Goal: Task Accomplishment & Management: Manage account settings

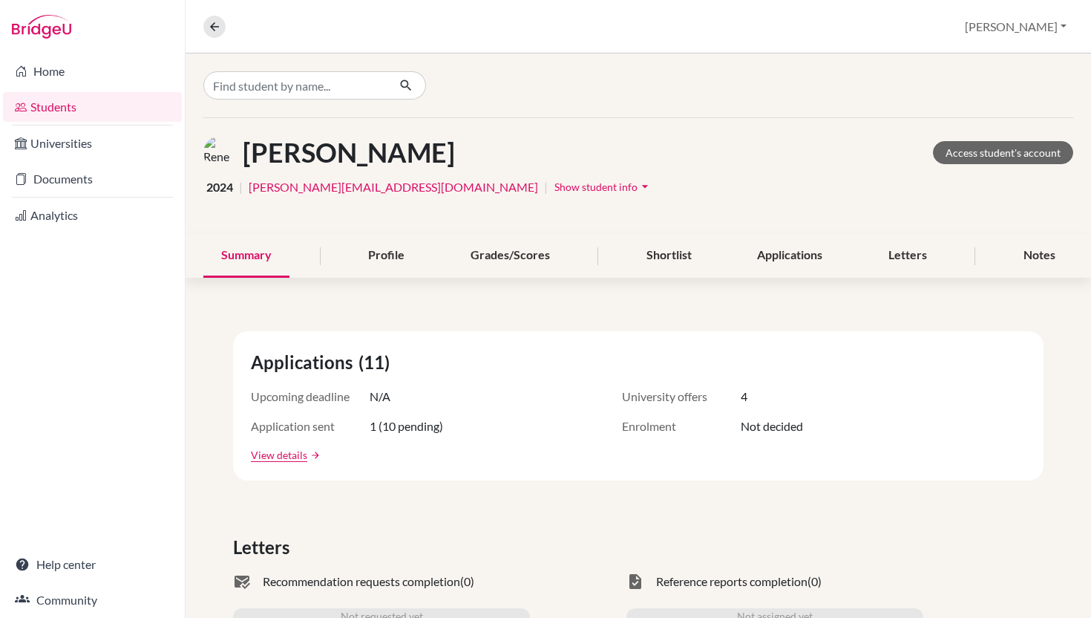
click at [91, 107] on link "Students" at bounding box center [92, 107] width 179 height 30
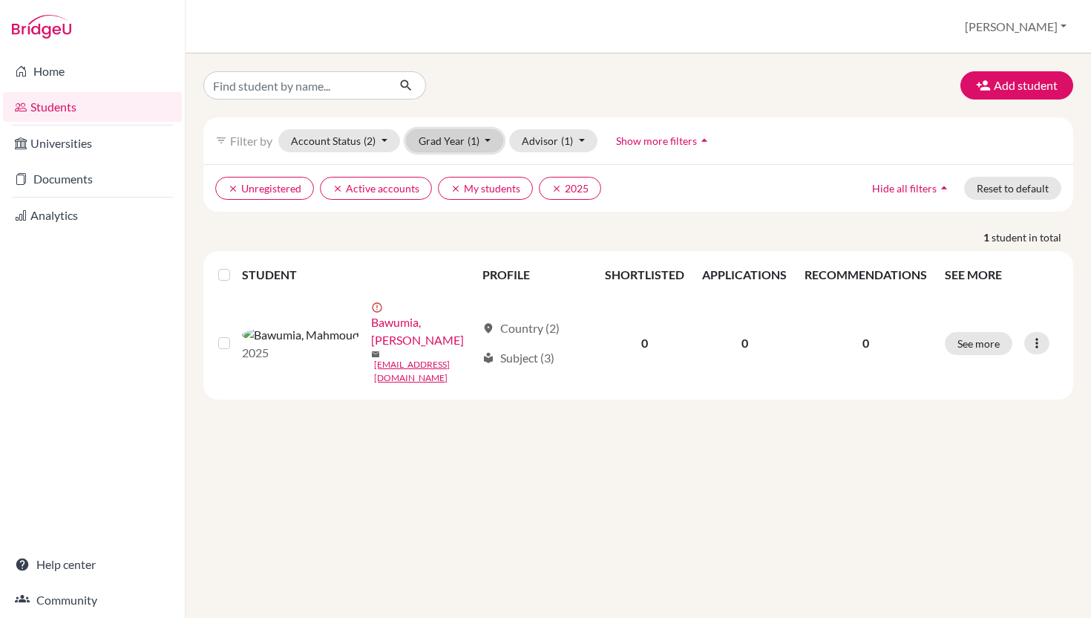
click at [504, 152] on button "Grad Year (1)" at bounding box center [455, 140] width 98 height 23
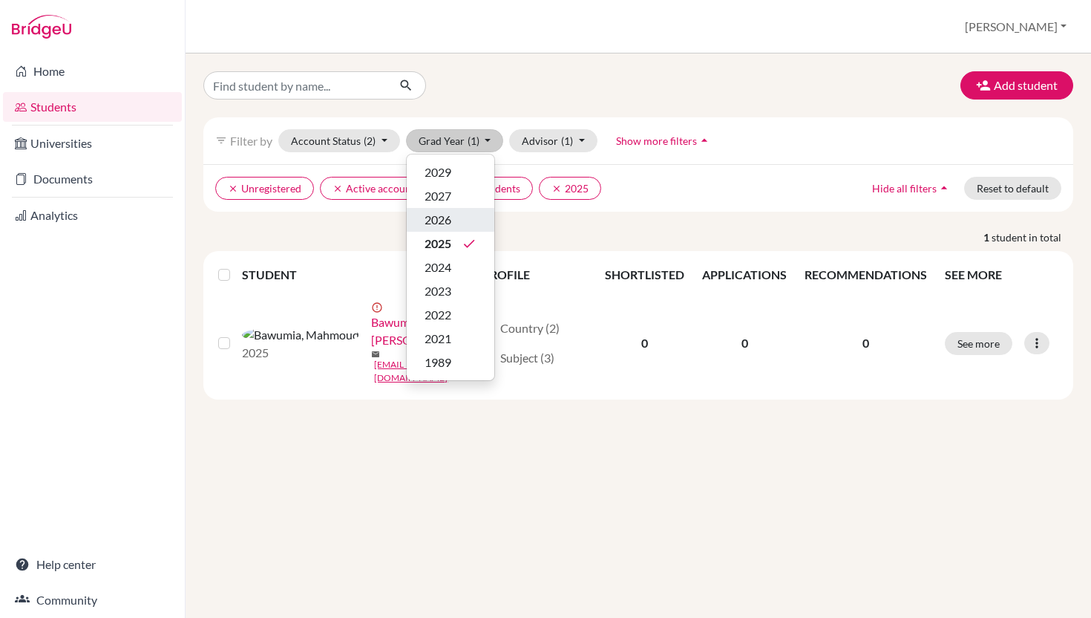
click at [451, 229] on span "2026" at bounding box center [438, 220] width 27 height 18
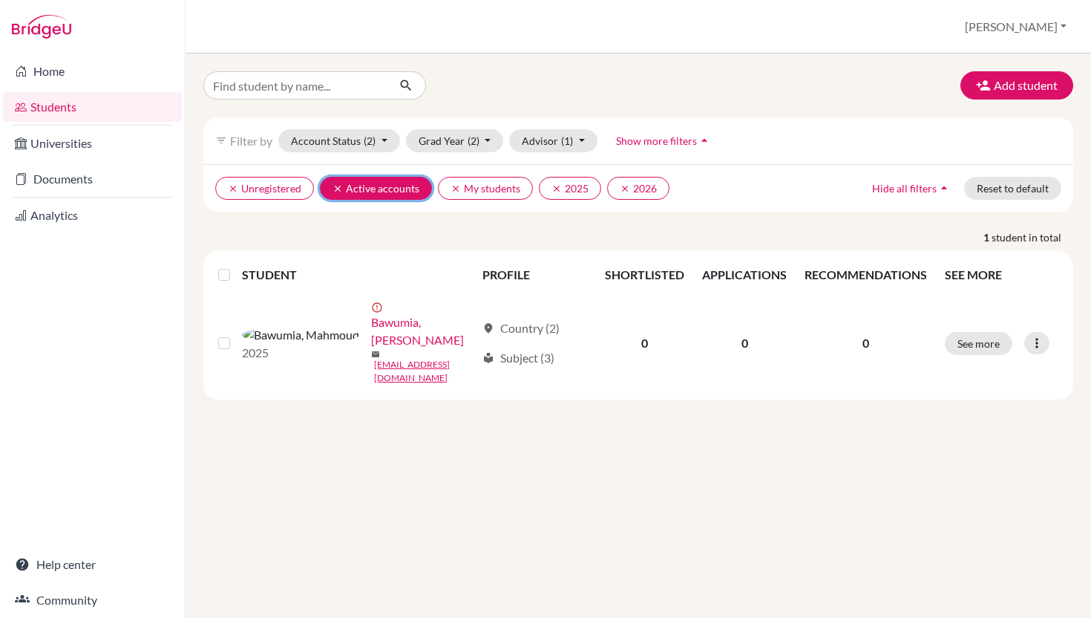
click at [343, 194] on icon "clear" at bounding box center [338, 188] width 10 height 10
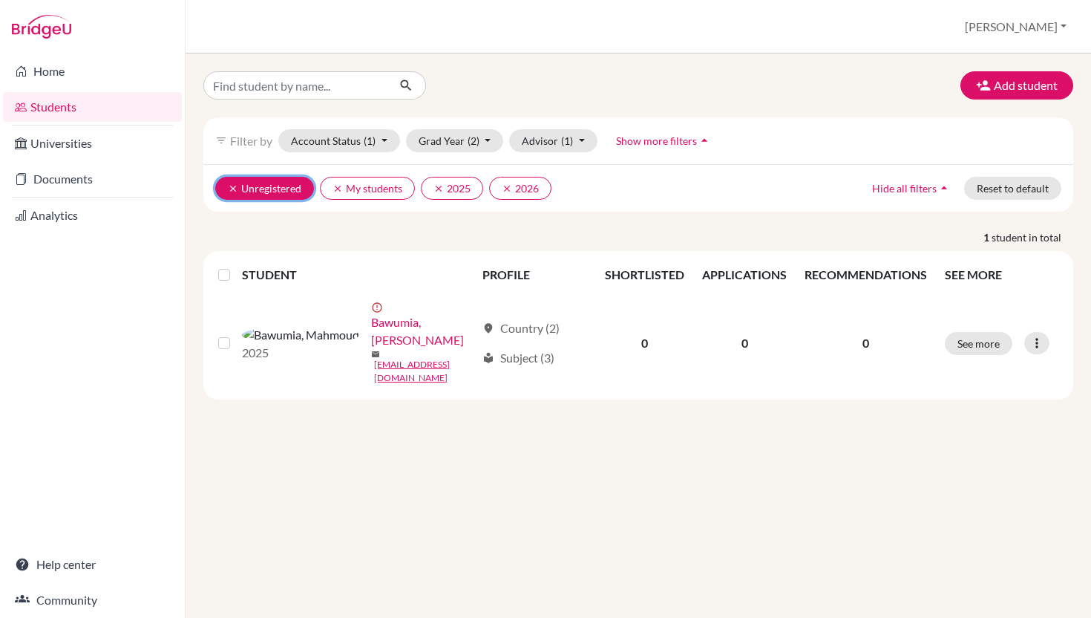
click at [245, 200] on button "clear Unregistered" at bounding box center [264, 188] width 99 height 23
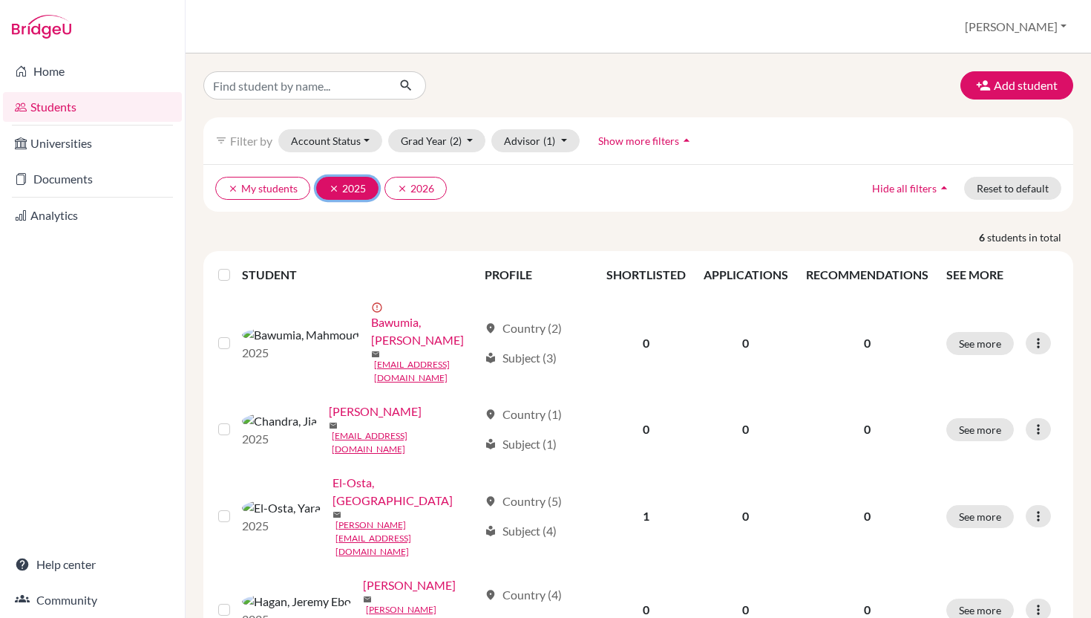
click at [339, 194] on icon "clear" at bounding box center [334, 188] width 10 height 10
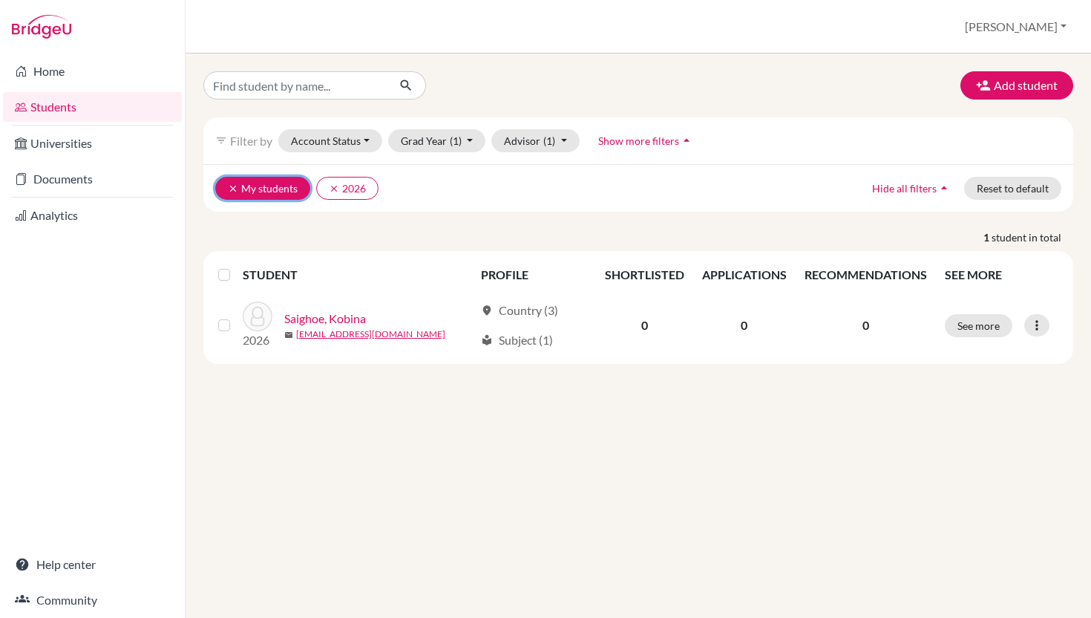
click at [238, 194] on icon "clear" at bounding box center [233, 188] width 10 height 10
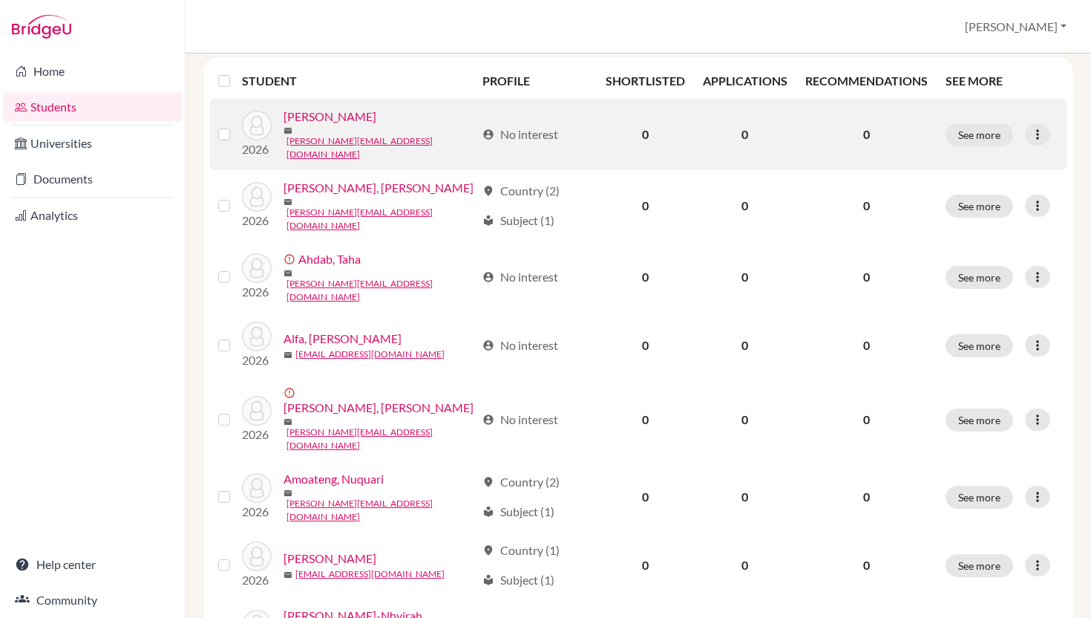
scroll to position [201, 0]
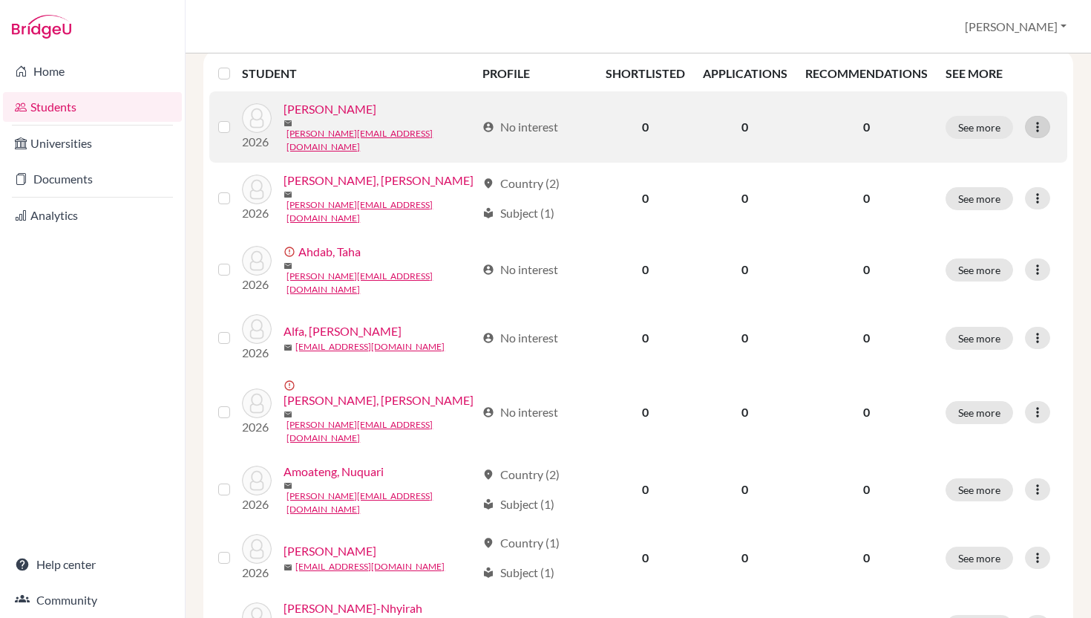
click at [1042, 134] on icon at bounding box center [1037, 127] width 15 height 15
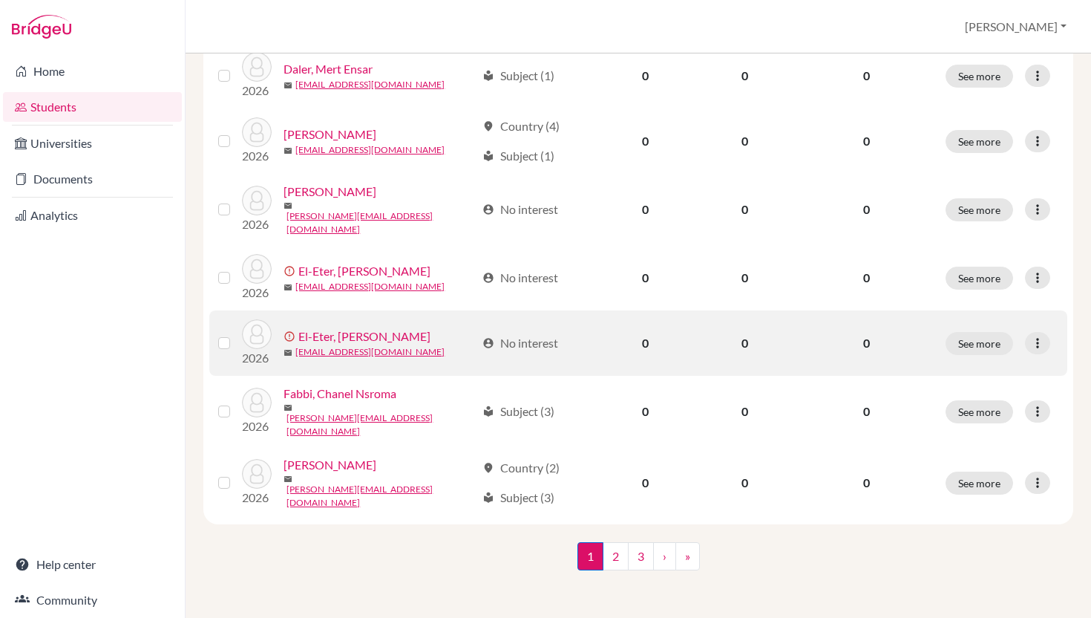
scroll to position [1304, 0]
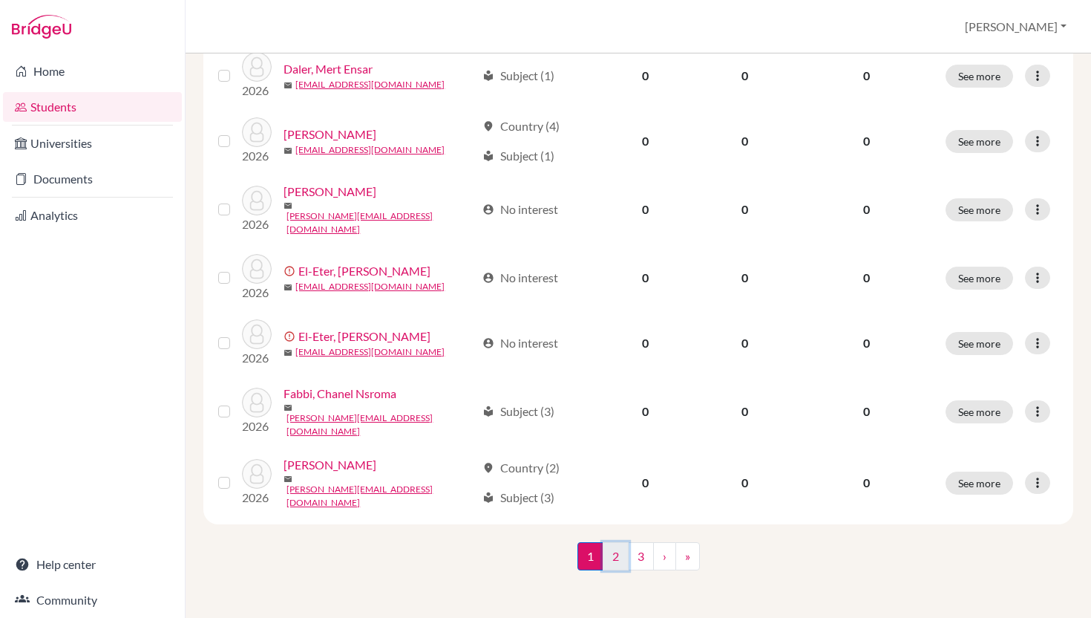
click at [609, 552] on link "2" at bounding box center [616, 556] width 26 height 28
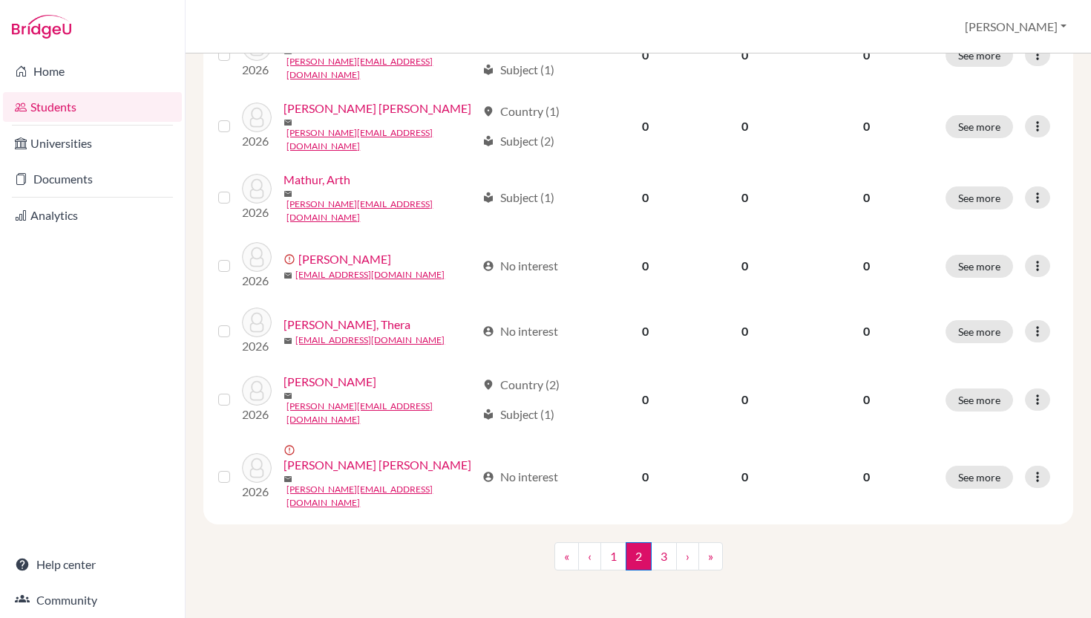
scroll to position [1313, 0]
click at [669, 551] on link "3" at bounding box center [664, 556] width 26 height 28
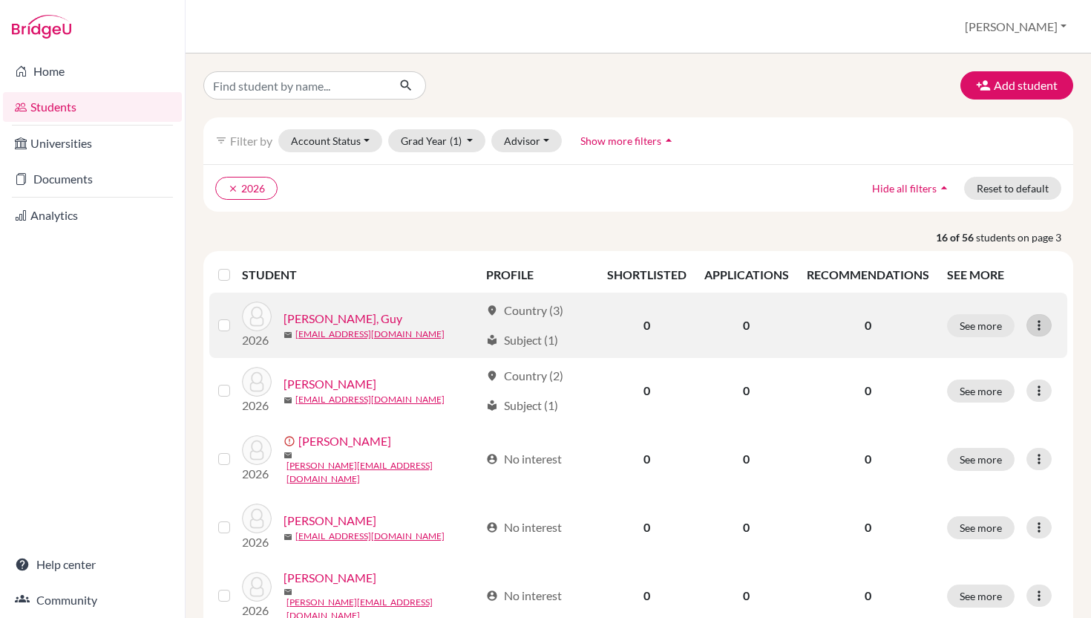
click at [1039, 333] on icon at bounding box center [1039, 325] width 15 height 15
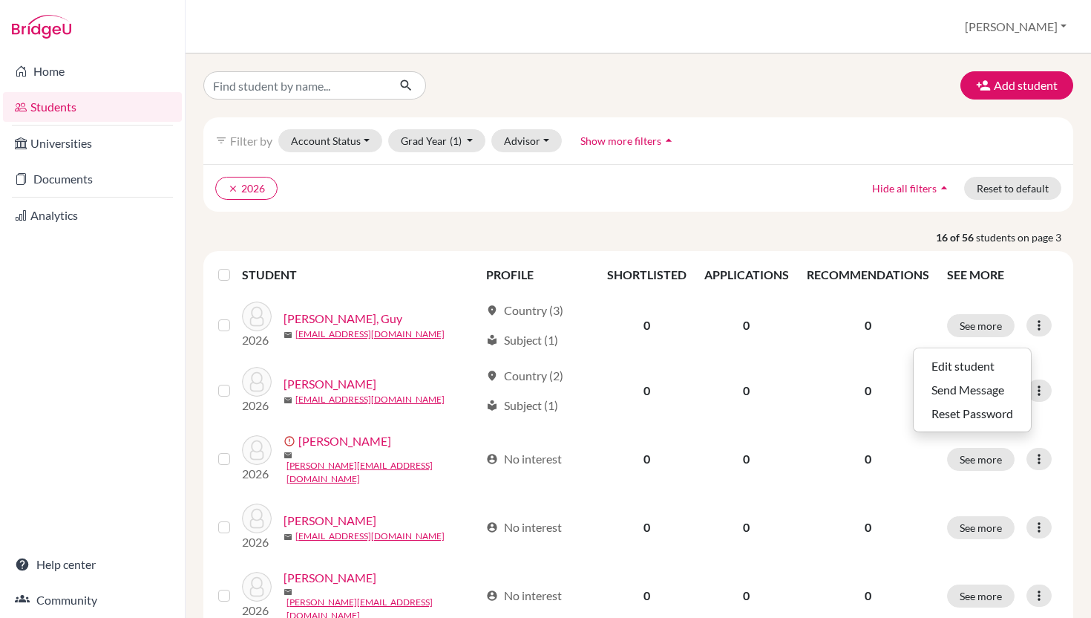
click at [650, 245] on p "16 of 56 students on page 3" at bounding box center [638, 237] width 892 height 16
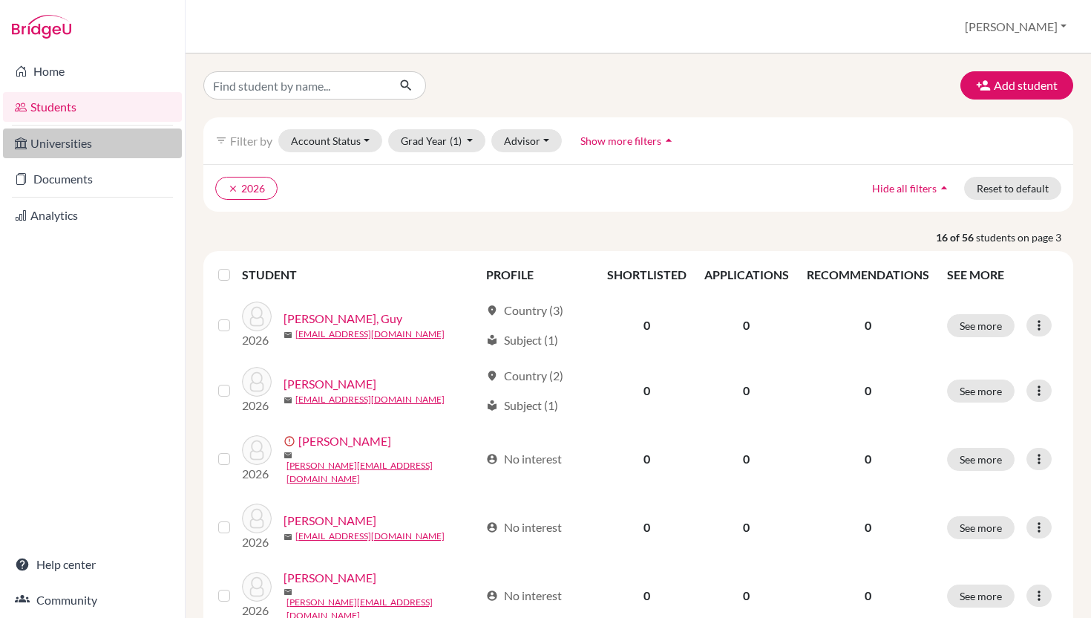
click at [61, 143] on link "Universities" at bounding box center [92, 143] width 179 height 30
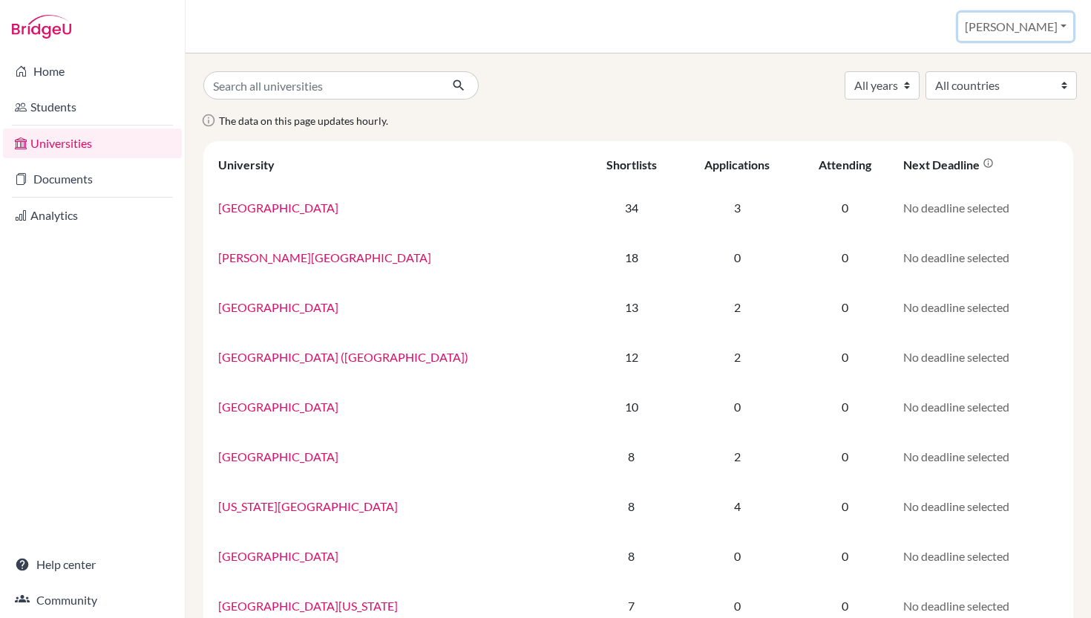
click at [1063, 26] on button "[PERSON_NAME]" at bounding box center [1015, 27] width 115 height 28
click at [599, 98] on div "All years 2029 2027 2026 2025 2024 2023 2022 2021 1989 All countries [GEOGRAPHI…" at bounding box center [638, 85] width 892 height 28
click at [82, 72] on link "Home" at bounding box center [92, 71] width 179 height 30
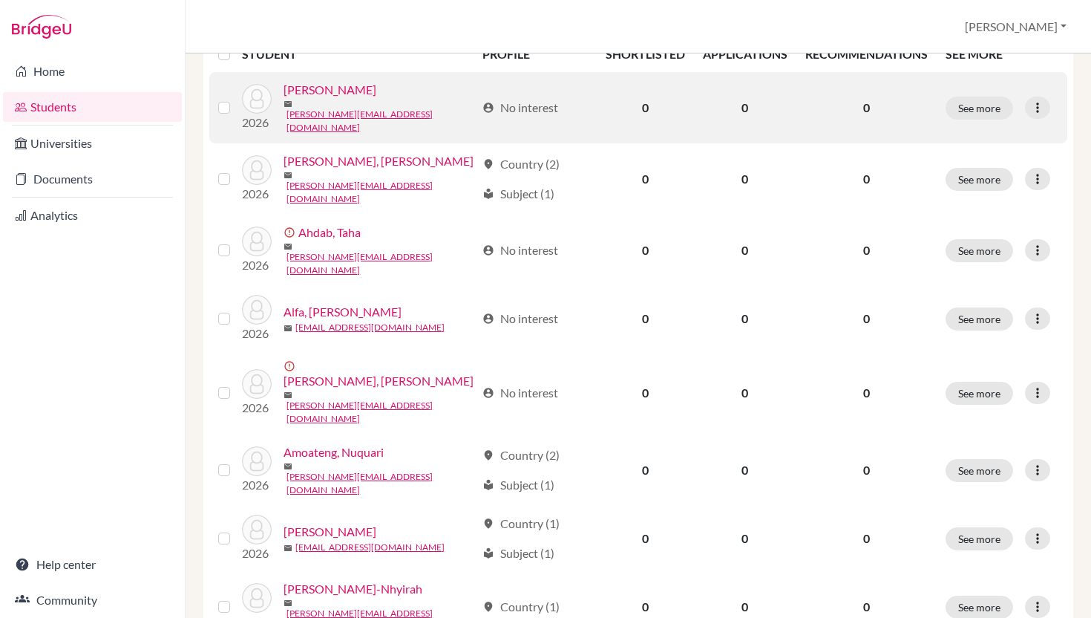
scroll to position [223, 0]
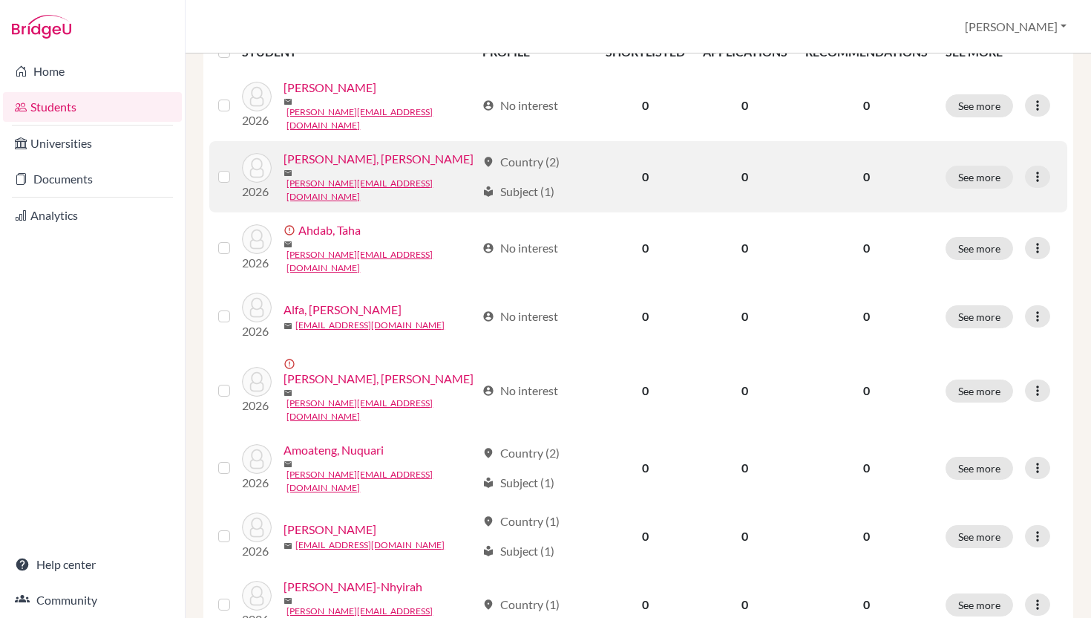
click at [373, 168] on link "Agyenim Boateng, Nana Kwasi" at bounding box center [379, 159] width 190 height 18
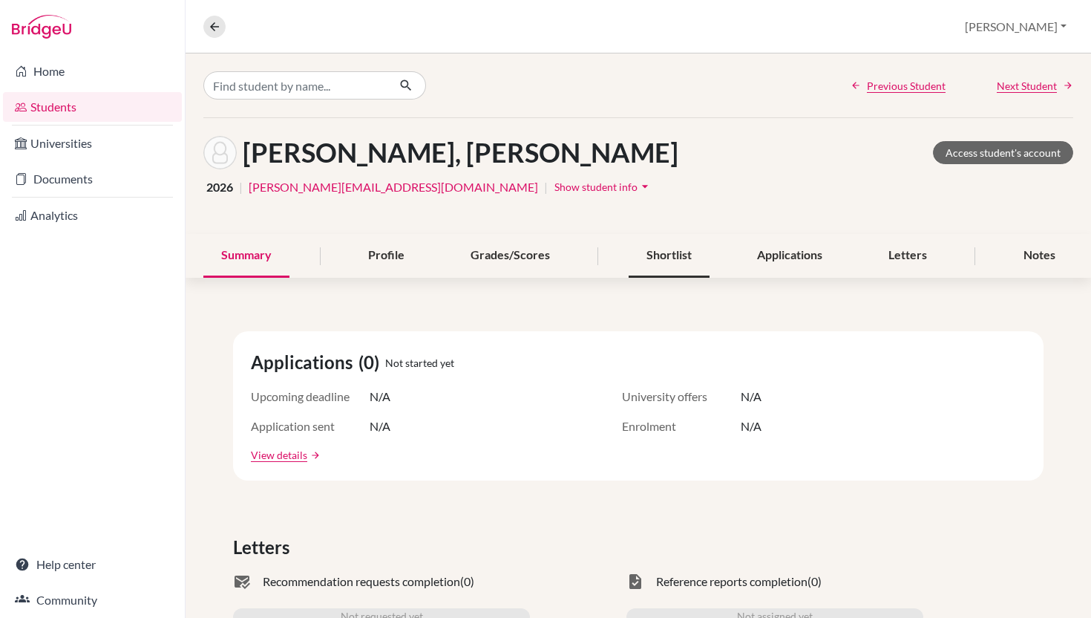
click at [649, 278] on div "Shortlist" at bounding box center [669, 256] width 81 height 44
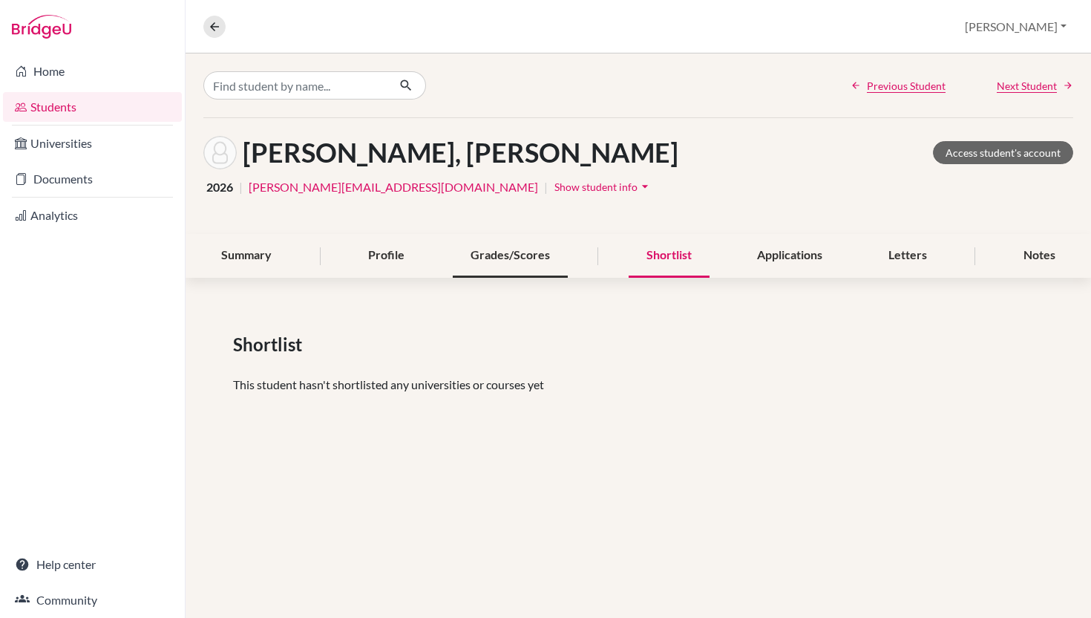
click at [509, 278] on div "Grades/Scores" at bounding box center [510, 256] width 115 height 44
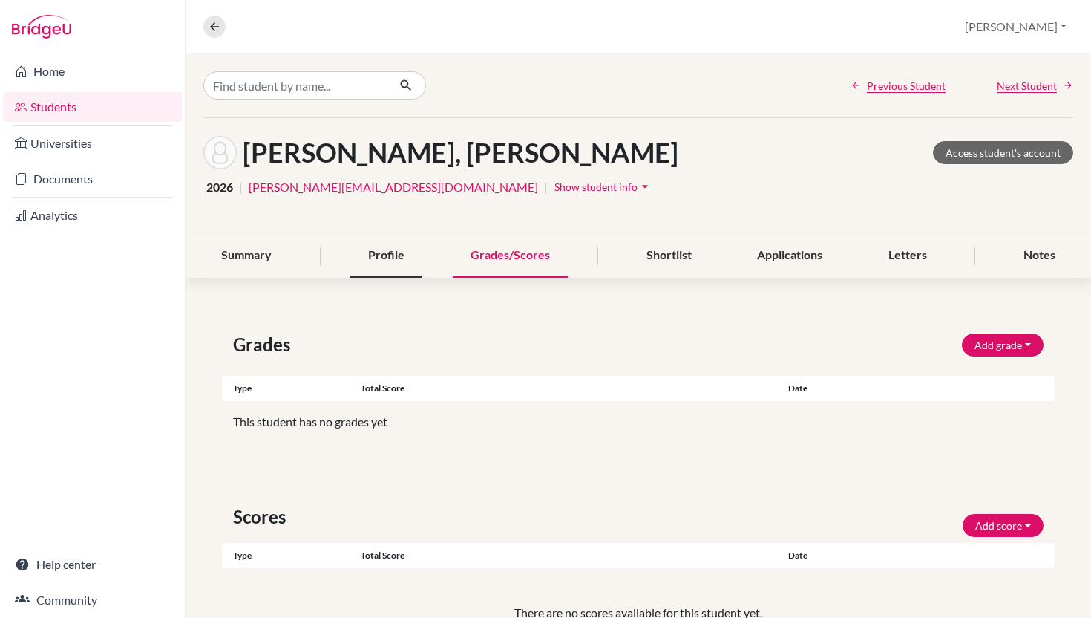
click at [405, 278] on div "Profile" at bounding box center [386, 256] width 72 height 44
